Goal: Transaction & Acquisition: Purchase product/service

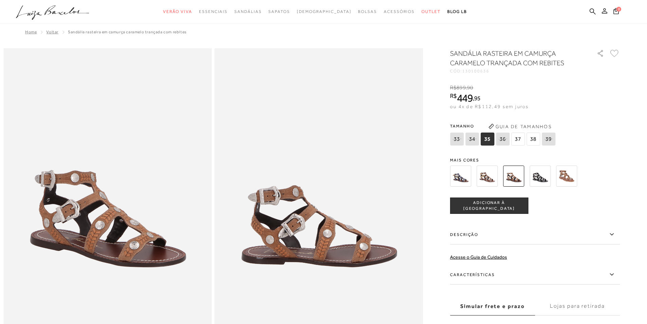
click at [604, 10] on icon at bounding box center [604, 10] width 5 height 5
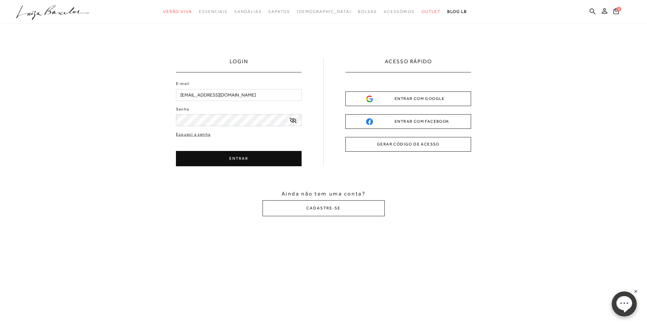
click at [268, 163] on button "ENTRAR" at bounding box center [239, 158] width 126 height 15
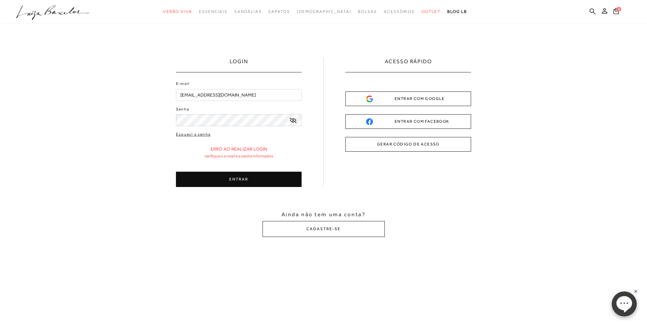
click at [295, 121] on icon at bounding box center [293, 120] width 7 height 5
click at [268, 175] on button "ENTRAR" at bounding box center [239, 178] width 126 height 15
click at [241, 174] on button "ENTRAR" at bounding box center [239, 178] width 126 height 15
click at [615, 9] on icon at bounding box center [615, 11] width 5 height 6
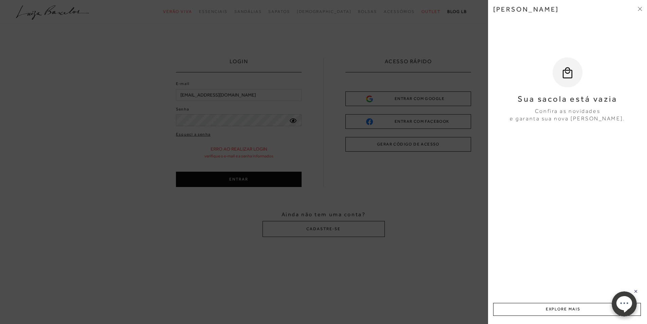
click at [274, 43] on div at bounding box center [323, 162] width 647 height 324
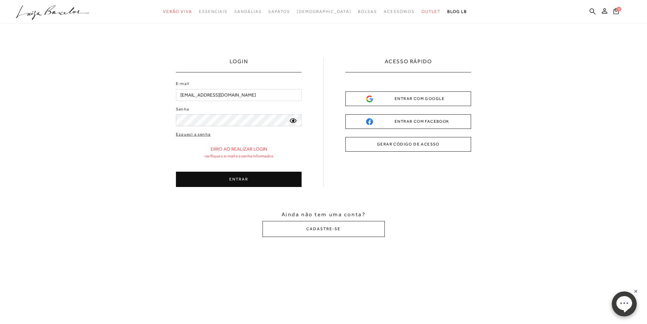
click at [417, 96] on div "ENTRAR COM GOOGLE" at bounding box center [408, 98] width 84 height 7
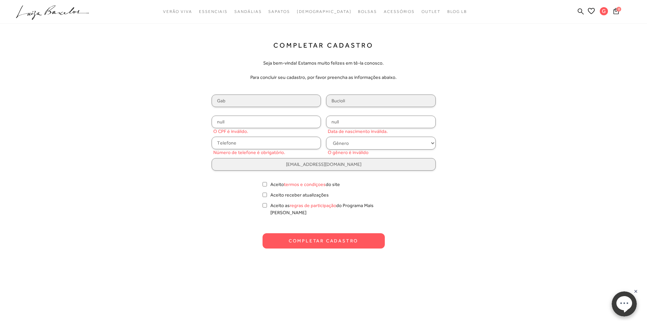
click at [299, 121] on input "null" at bounding box center [267, 121] width 110 height 13
type input "329.993.008-75"
click at [362, 124] on input "null" at bounding box center [381, 121] width 110 height 13
type input "[DATE]"
click at [432, 142] on select "Gênero Feminino Masculino" at bounding box center [381, 143] width 110 height 13
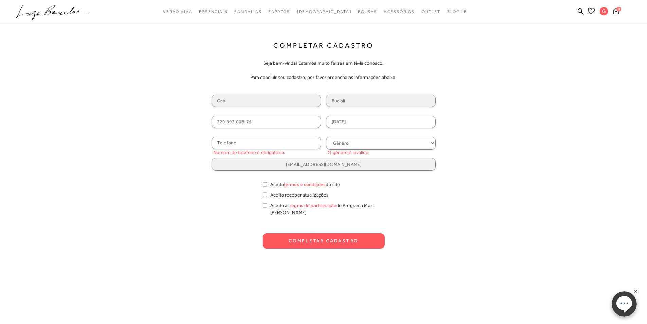
select select
click at [326, 137] on select "Gênero Feminino Masculino" at bounding box center [381, 143] width 110 height 13
click at [260, 146] on input "text" at bounding box center [267, 143] width 110 height 13
type input "[PHONE_NUMBER]"
click at [266, 184] on input "Aceito termos e condiçoes do site" at bounding box center [265, 184] width 4 height 7
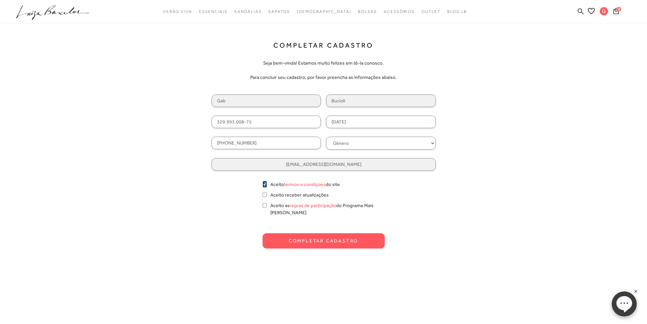
checkbox input "true"
click at [264, 196] on input "Aceito receber atualizações" at bounding box center [265, 194] width 4 height 7
checkbox input "true"
click at [263, 206] on input "Aceito as regras de participação do Programa Mais [PERSON_NAME]" at bounding box center [265, 205] width 4 height 7
checkbox input "true"
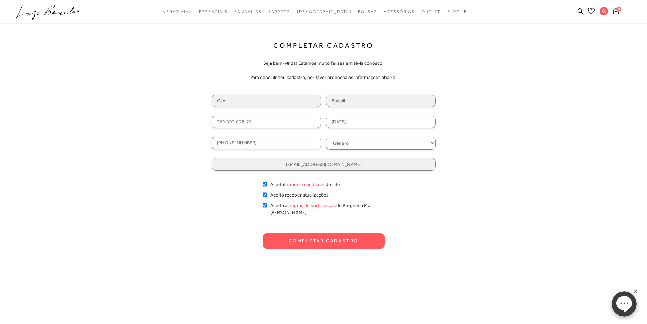
click at [293, 233] on button "Completar Cadastro" at bounding box center [324, 240] width 122 height 15
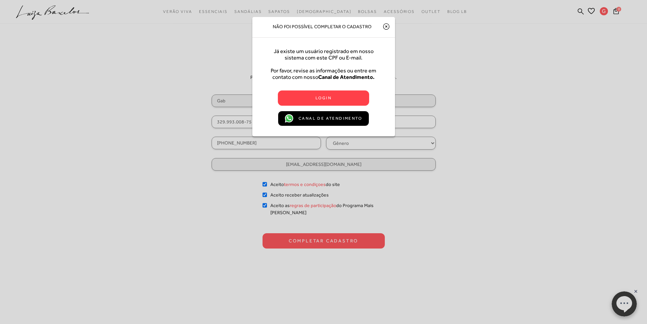
click at [329, 98] on span "Login" at bounding box center [323, 97] width 16 height 7
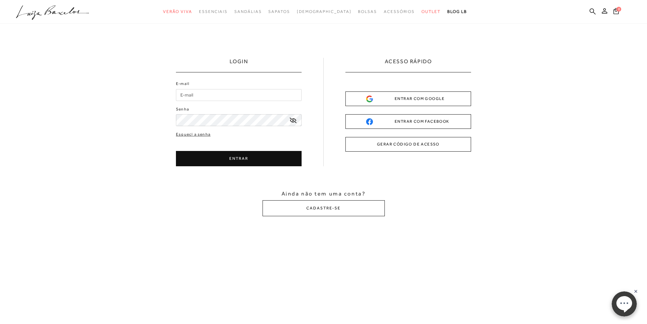
click at [234, 93] on input "E-mail" at bounding box center [239, 95] width 126 height 12
type input "[EMAIL_ADDRESS][DOMAIN_NAME]"
click at [233, 154] on button "ENTRAR" at bounding box center [239, 158] width 126 height 15
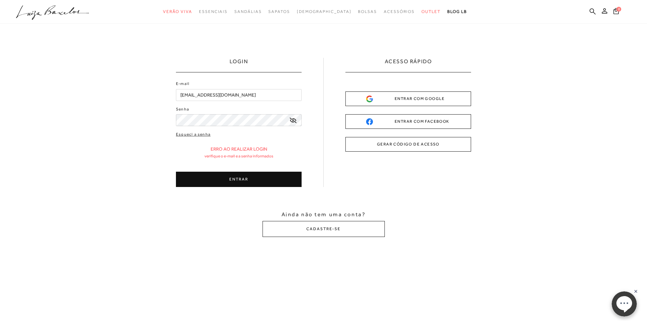
click at [230, 179] on button "ENTRAR" at bounding box center [239, 178] width 126 height 15
click at [618, 13] on icon at bounding box center [615, 11] width 5 height 6
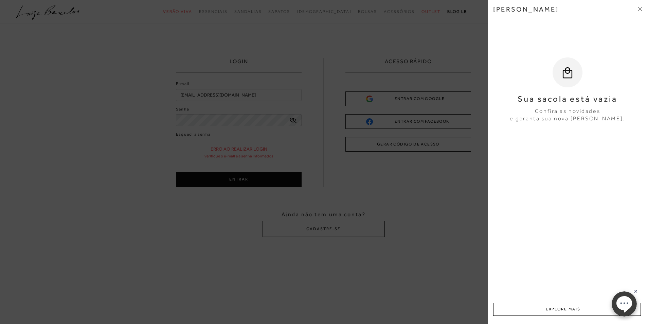
click at [642, 8] on icon at bounding box center [640, 9] width 4 height 4
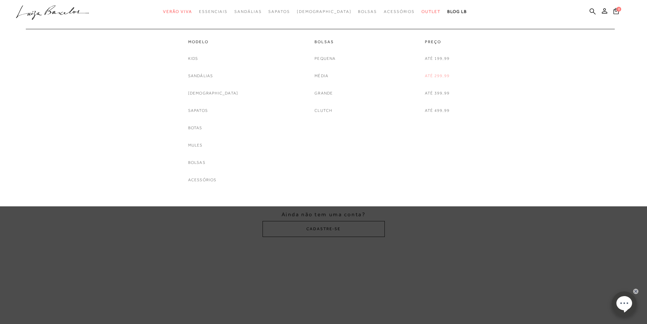
click at [436, 74] on link "Até 299,99" at bounding box center [437, 75] width 25 height 7
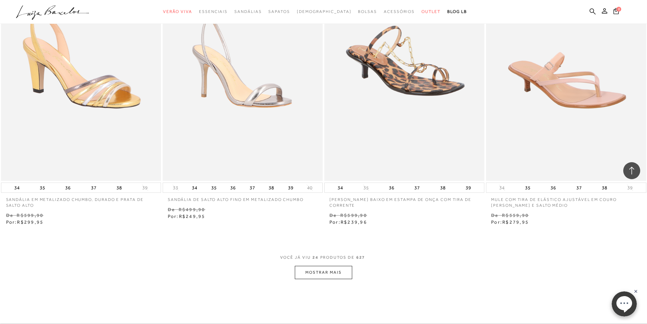
scroll to position [1732, 0]
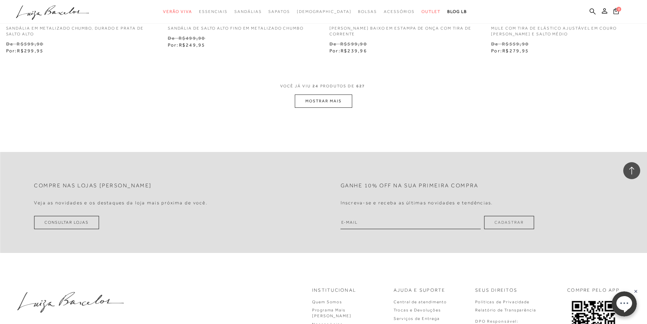
click at [313, 104] on button "MOSTRAR MAIS" at bounding box center [323, 100] width 57 height 13
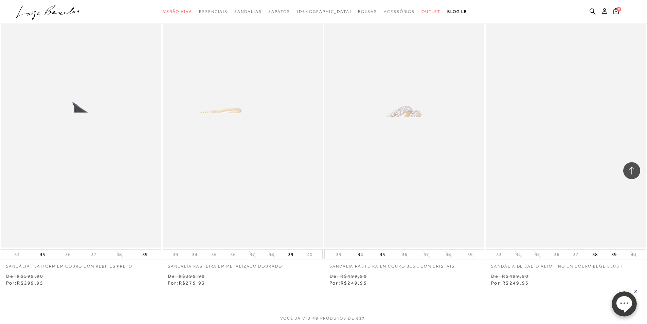
scroll to position [3362, 0]
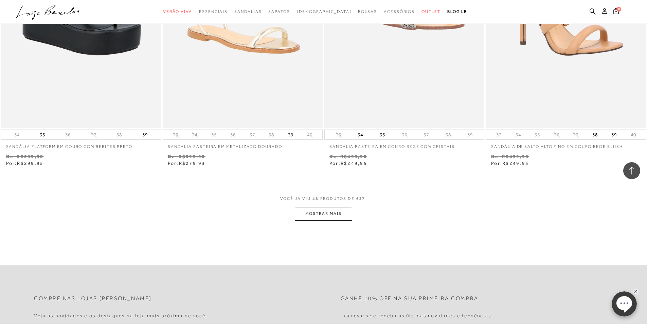
click at [339, 215] on button "MOSTRAR MAIS" at bounding box center [323, 213] width 57 height 13
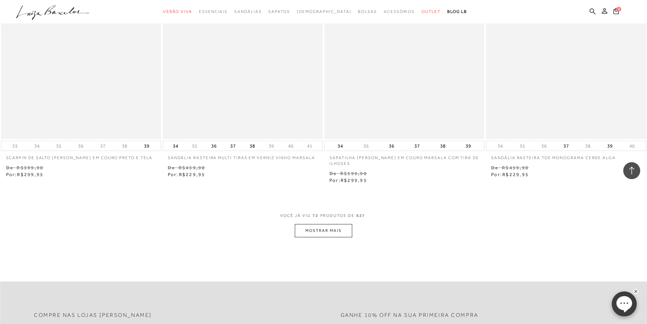
scroll to position [5094, 0]
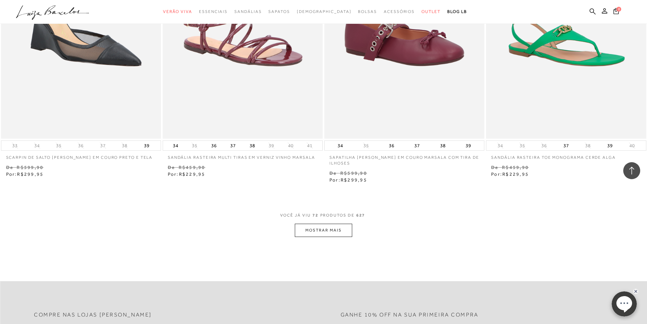
click at [342, 231] on button "MOSTRAR MAIS" at bounding box center [323, 229] width 57 height 13
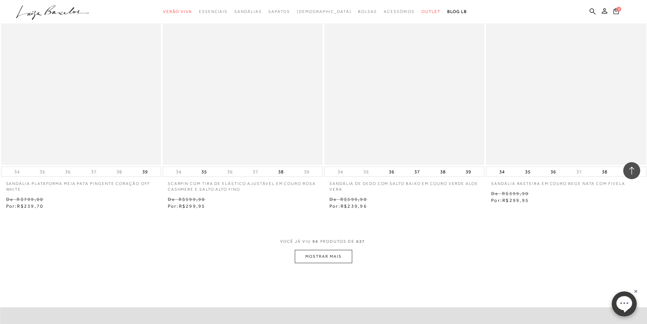
scroll to position [6826, 0]
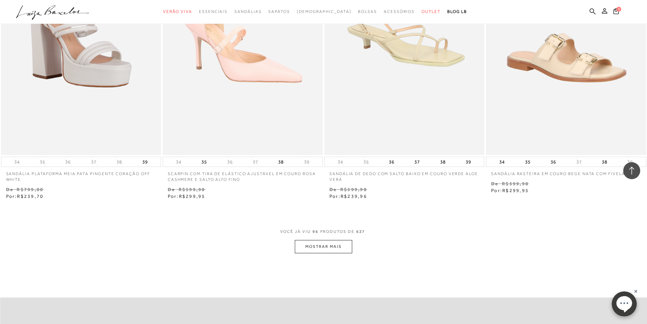
click at [329, 248] on button "MOSTRAR MAIS" at bounding box center [323, 246] width 57 height 13
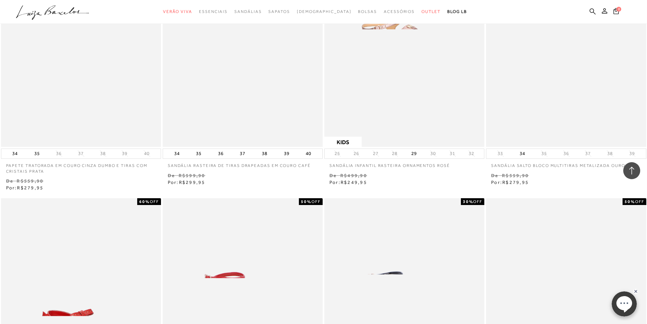
scroll to position [8252, 0]
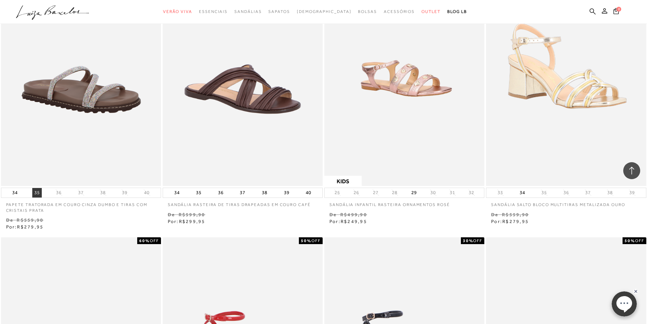
click at [40, 192] on button "35" at bounding box center [37, 193] width 10 height 10
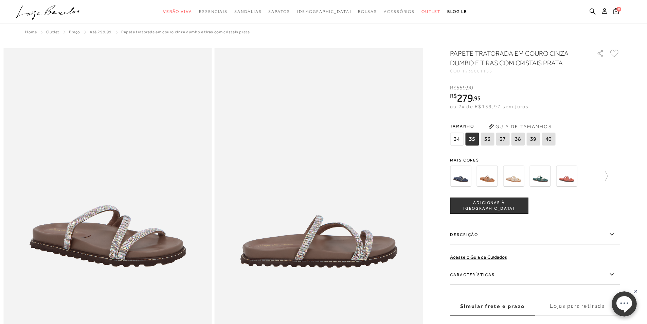
click at [477, 140] on span "35" at bounding box center [472, 138] width 14 height 13
click at [490, 203] on span "ADICIONAR À [GEOGRAPHIC_DATA]" at bounding box center [488, 206] width 77 height 12
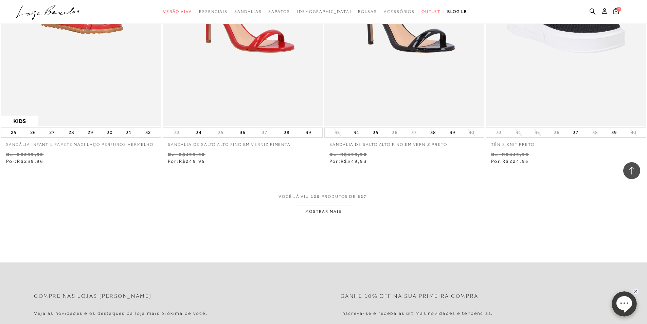
scroll to position [8626, 0]
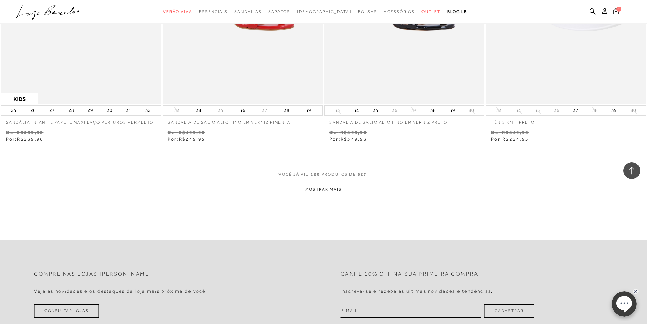
click at [338, 191] on button "MOSTRAR MAIS" at bounding box center [323, 189] width 57 height 13
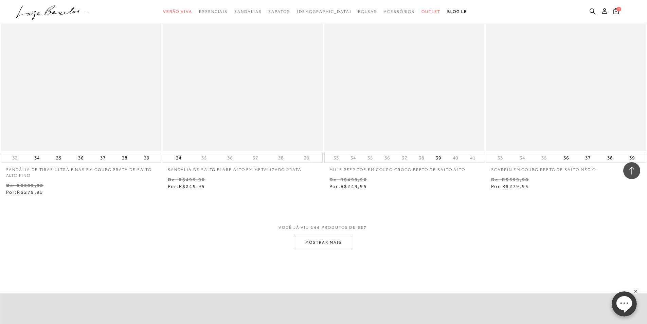
scroll to position [10324, 0]
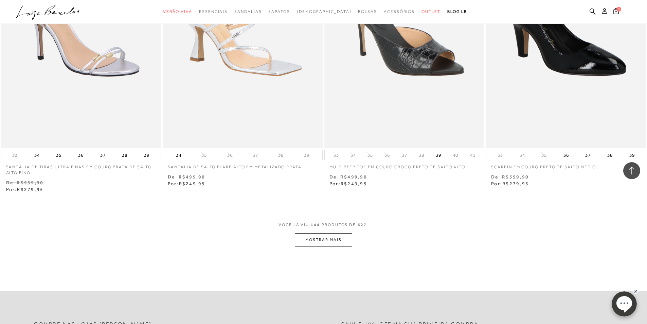
click at [332, 241] on button "MOSTRAR MAIS" at bounding box center [323, 239] width 57 height 13
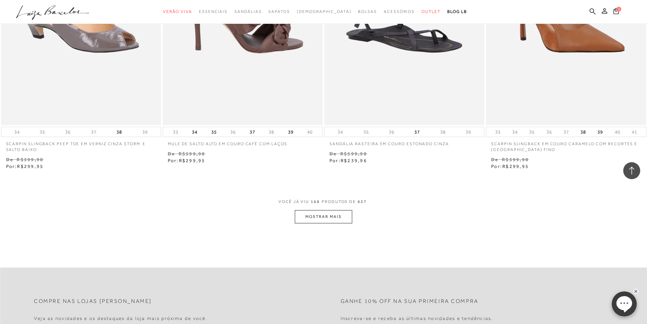
scroll to position [12158, 0]
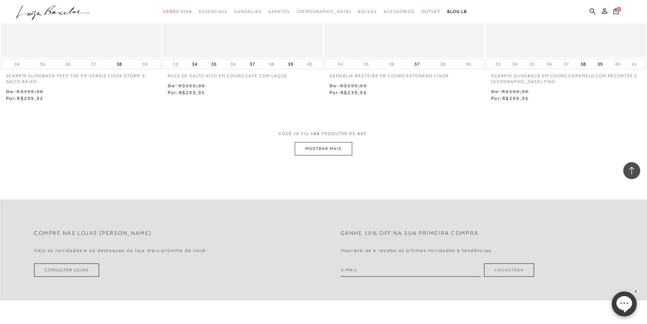
click at [339, 148] on button "MOSTRAR MAIS" at bounding box center [323, 148] width 57 height 13
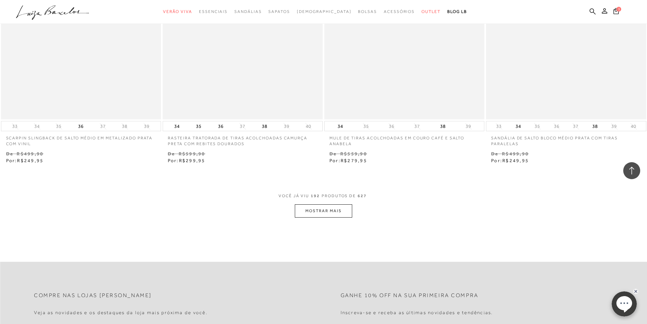
scroll to position [13856, 0]
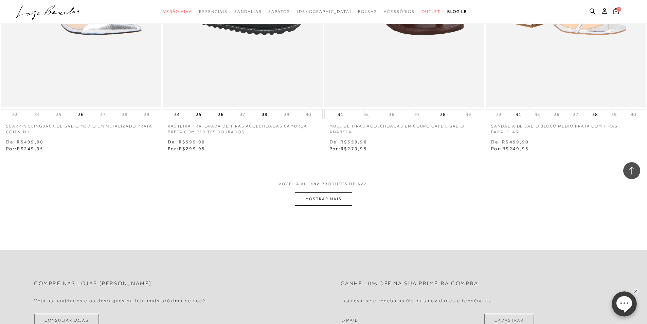
click at [314, 199] on button "MOSTRAR MAIS" at bounding box center [323, 198] width 57 height 13
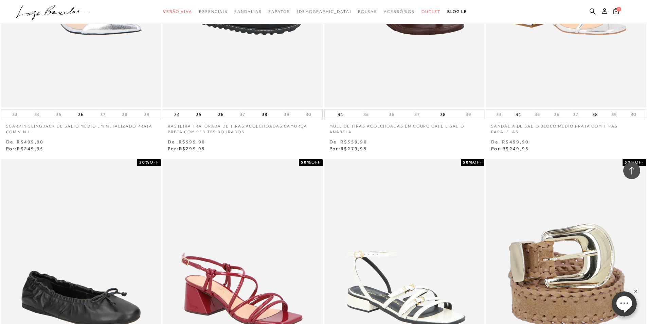
scroll to position [14331, 0]
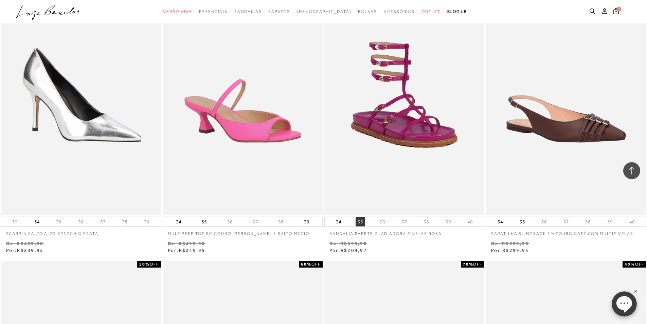
click at [359, 224] on button "35" at bounding box center [361, 222] width 10 height 10
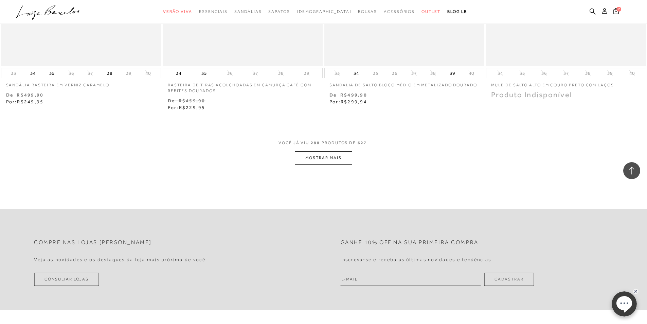
scroll to position [20859, 0]
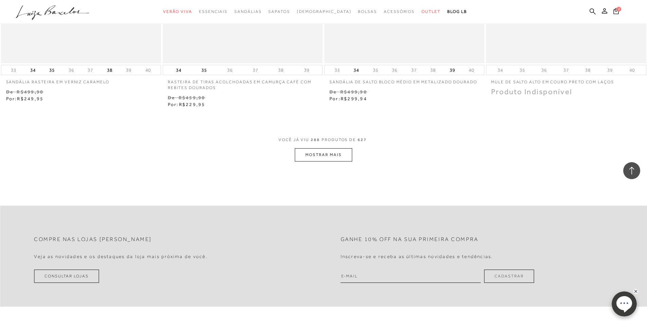
click at [334, 148] on button "MOSTRAR MAIS" at bounding box center [323, 154] width 57 height 13
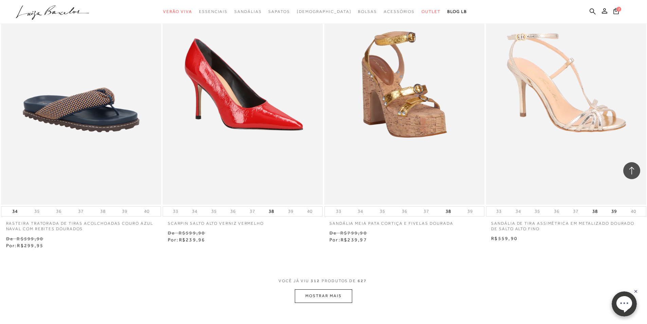
scroll to position [22523, 0]
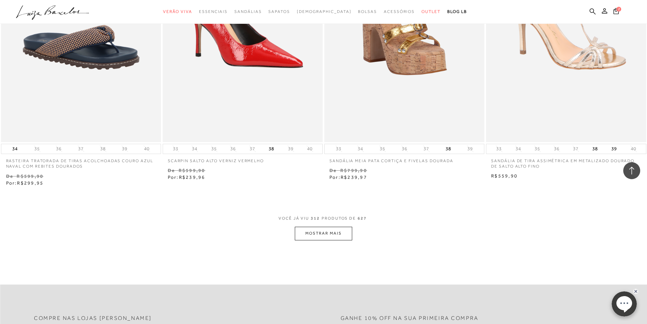
click at [339, 227] on button "MOSTRAR MAIS" at bounding box center [323, 233] width 57 height 13
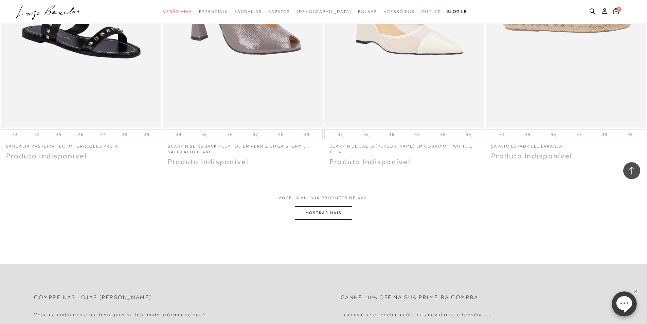
scroll to position [24255, 0]
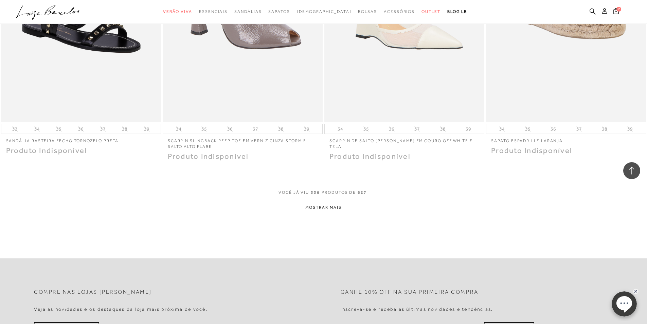
click at [331, 201] on button "MOSTRAR MAIS" at bounding box center [323, 207] width 57 height 13
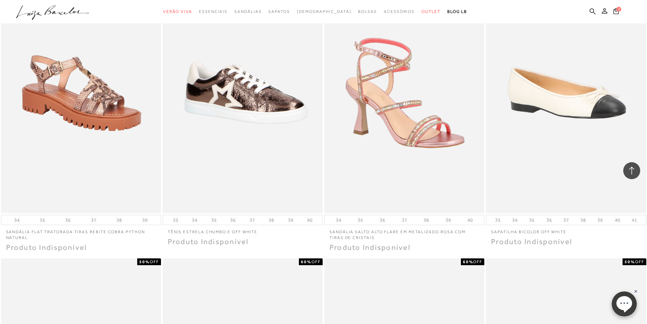
scroll to position [25716, 0]
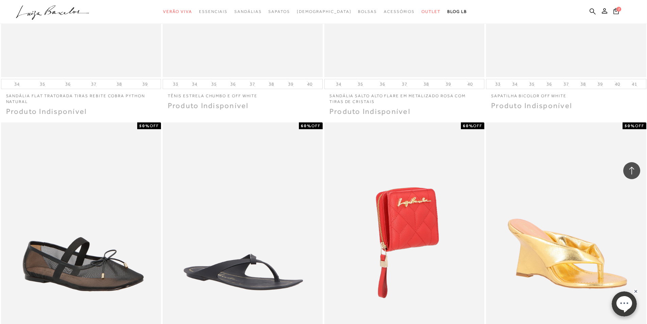
click at [327, 122] on img at bounding box center [404, 242] width 159 height 240
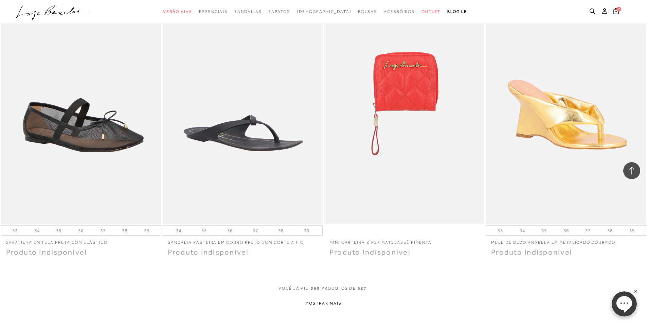
scroll to position [25753, 0]
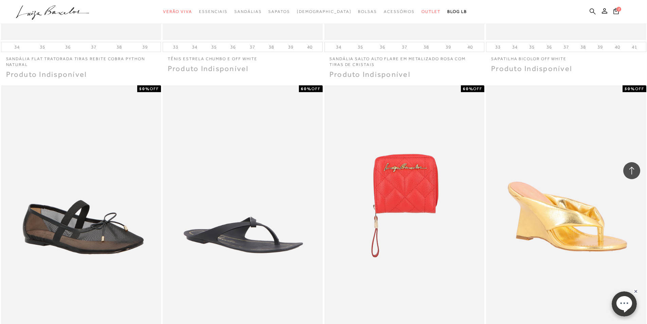
click at [593, 13] on icon at bounding box center [593, 11] width 6 height 6
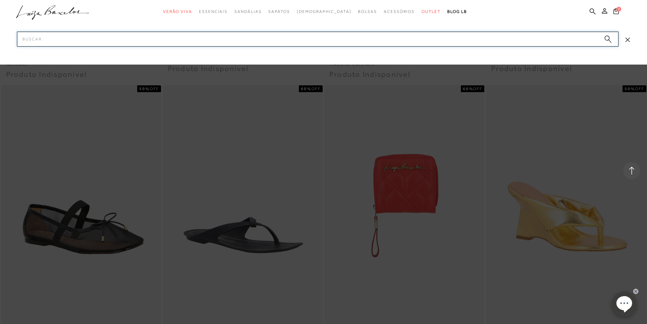
click at [414, 42] on input "Pesquisar" at bounding box center [317, 39] width 601 height 15
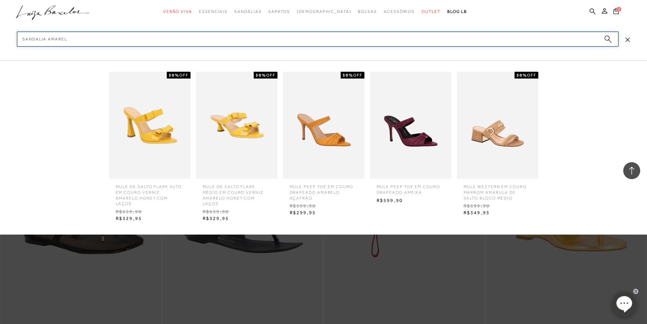
type input "sandalia amarela"
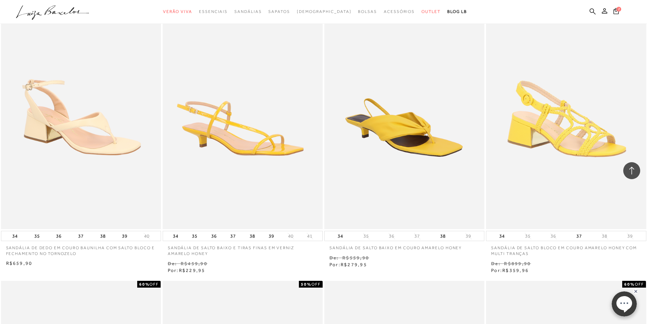
scroll to position [374, 0]
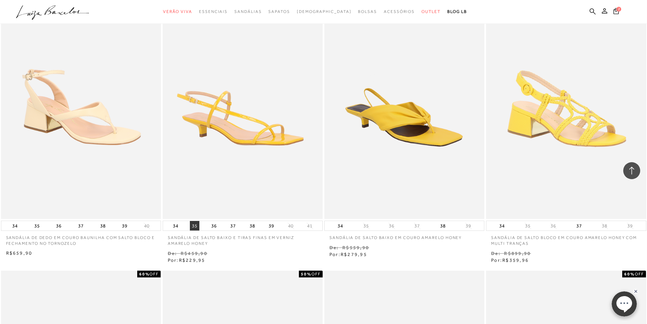
click at [192, 224] on button "35" at bounding box center [195, 226] width 10 height 10
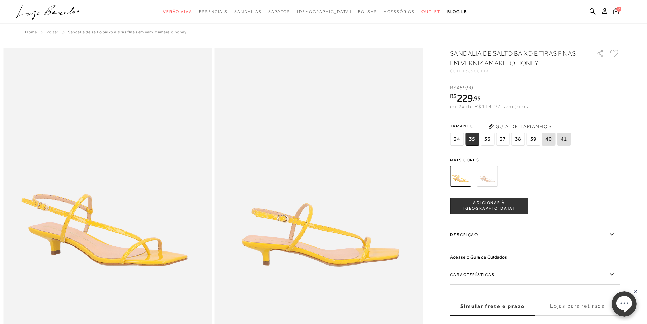
click at [471, 139] on span "35" at bounding box center [472, 138] width 14 height 13
click at [489, 205] on span "ADICIONAR À [GEOGRAPHIC_DATA]" at bounding box center [488, 206] width 77 height 12
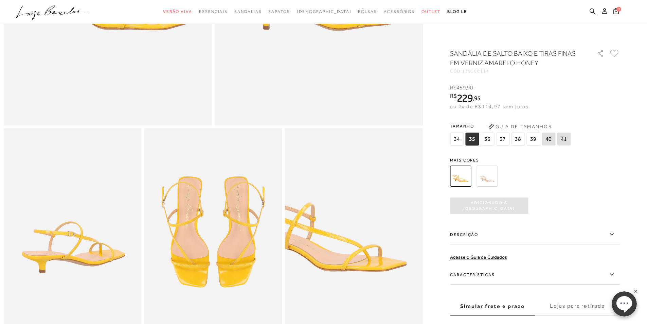
scroll to position [238, 0]
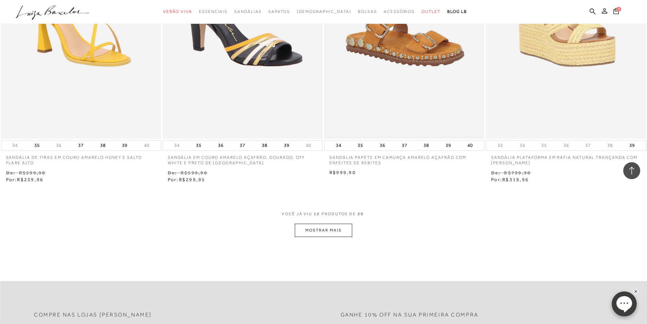
scroll to position [747, 0]
